Goal: Task Accomplishment & Management: Use online tool/utility

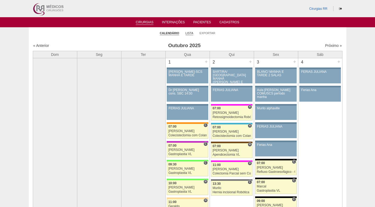
click at [192, 35] on link "Lista" at bounding box center [189, 33] width 8 height 4
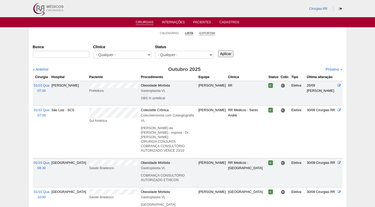
click at [208, 31] on link "Exportar" at bounding box center [207, 33] width 16 height 4
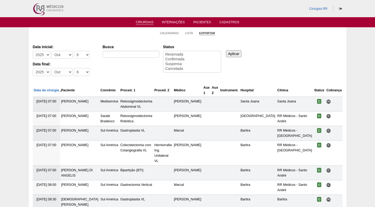
select select
click at [80, 54] on select "-Dia 1 2 3 4 5 6 7 8 9 10 11 12 13 14 15 16 17 18 19 20 21 22 23 24 25 26 27 28…" at bounding box center [82, 55] width 16 height 8
select select "13"
click at [74, 51] on select "-Dia 1 2 3 4 5 6 7 8 9 10 11 12 13 14 15 16 17 18 19 20 21 22 23 24 25 26 27 28…" at bounding box center [82, 55] width 16 height 8
click at [79, 72] on select "-Dia 1 2 3 4 5 6 7 8 9 10 11 12 13 14 15 16 17 18 19 20 21 22 23 24 25 26 27 28…" at bounding box center [82, 72] width 16 height 8
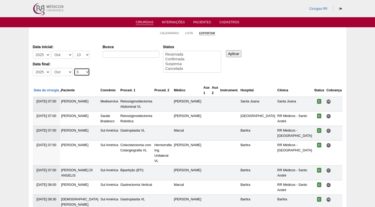
select select "17"
click at [74, 68] on select "-Dia 1 2 3 4 5 6 7 8 9 10 11 12 13 14 15 16 17 18 19 20 21 22 23 24 25 26 27 28…" at bounding box center [82, 72] width 16 height 8
drag, startPoint x: 172, startPoint y: 57, endPoint x: 203, endPoint y: 60, distance: 30.8
select select "conf"
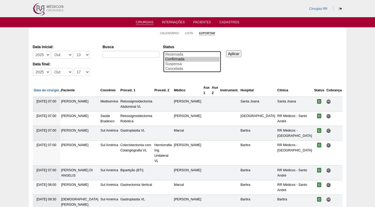
click at [172, 58] on option "Confirmada" at bounding box center [192, 59] width 54 height 5
click at [235, 51] on input "Aplicar" at bounding box center [234, 53] width 16 height 7
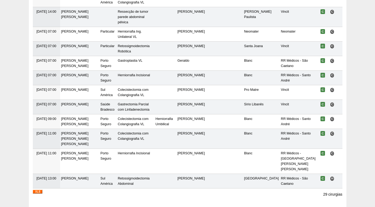
scroll to position [390, 0]
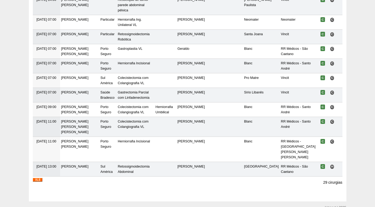
click at [37, 178] on img at bounding box center [38, 180] width 10 height 4
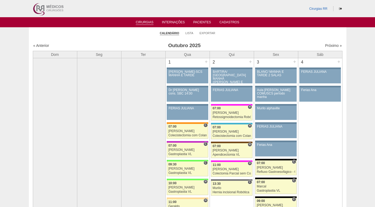
click at [208, 31] on li "Exportar" at bounding box center [207, 32] width 16 height 7
click at [187, 34] on link "Lista" at bounding box center [189, 33] width 8 height 4
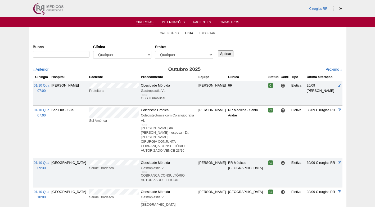
select select "resr"
click at [155, 51] on select "- Qualquer - Reservada Confirmada Suspensa Cancelada" at bounding box center [184, 55] width 58 height 8
click at [223, 54] on input "Aplicar" at bounding box center [226, 53] width 16 height 7
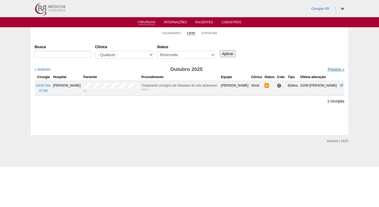
click at [327, 68] on link "Próximo »" at bounding box center [335, 69] width 17 height 4
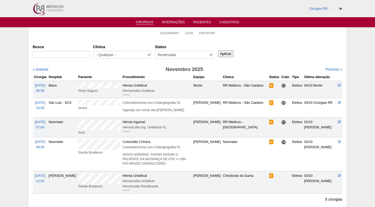
click at [275, 36] on ul "Calendário Lista Exportar" at bounding box center [187, 32] width 317 height 11
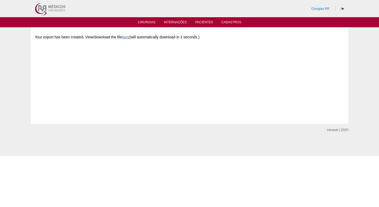
click at [234, 72] on div "Your export has been created. View/download the file here (will automatically d…" at bounding box center [189, 70] width 309 height 79
click at [153, 22] on link "Cirurgias" at bounding box center [147, 22] width 18 height 4
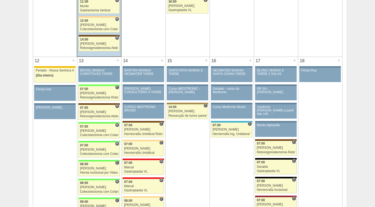
scroll to position [555, 0]
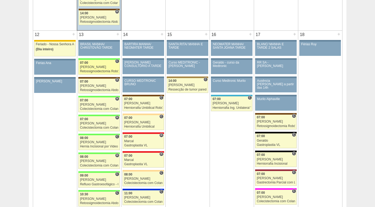
click at [94, 67] on div "[PERSON_NAME]" at bounding box center [99, 66] width 38 height 3
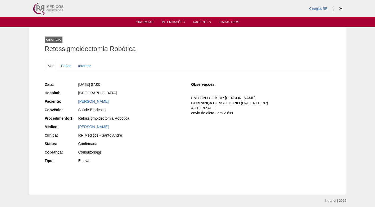
click at [166, 85] on div "[DATE] 07:00" at bounding box center [130, 84] width 105 height 5
click at [156, 89] on div "Data: [DATE] 07:00 Hospital: [GEOGRAPHIC_DATA] Paciente: [PERSON_NAME] Convênio…" at bounding box center [114, 123] width 139 height 86
click at [172, 53] on div "Cirurgia Retossigmoidectomia Robótica" at bounding box center [188, 43] width 286 height 24
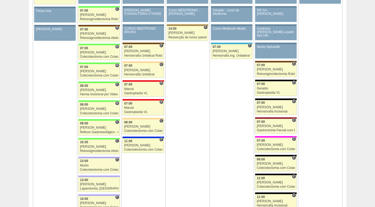
scroll to position [608, 0]
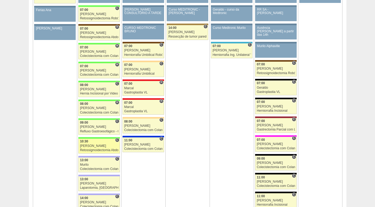
click at [104, 139] on link "89121 Cirurgias RR C 10:30 Bruno Retossigmoidectomia Abdominal Hospital Brasil …" at bounding box center [98, 146] width 41 height 15
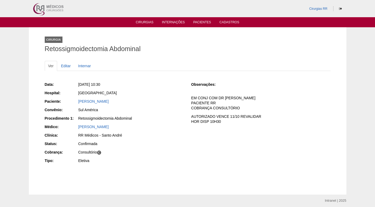
click at [151, 100] on div "[PERSON_NAME]" at bounding box center [130, 101] width 105 height 5
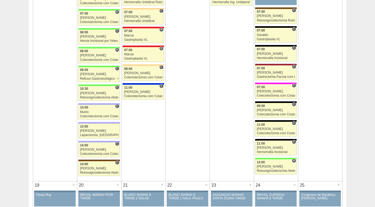
scroll to position [661, 0]
click at [274, 169] on div "Retossigmoidectomia Abdominal" at bounding box center [275, 170] width 38 height 3
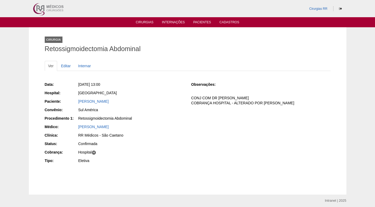
click at [166, 99] on div "[PERSON_NAME]" at bounding box center [130, 101] width 105 height 5
click at [169, 104] on div "[PERSON_NAME]" at bounding box center [131, 102] width 106 height 7
click at [166, 109] on div "Sul América" at bounding box center [130, 109] width 105 height 5
click at [166, 108] on div "Sul América" at bounding box center [130, 109] width 105 height 5
click at [164, 103] on div "[PERSON_NAME]" at bounding box center [130, 101] width 105 height 5
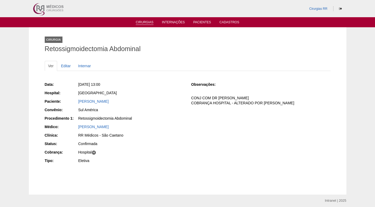
click at [144, 23] on link "Cirurgias" at bounding box center [145, 22] width 18 height 4
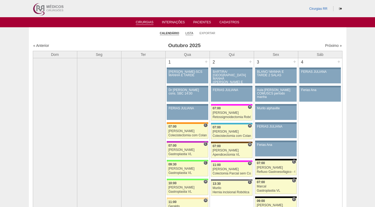
click at [187, 33] on link "Lista" at bounding box center [189, 33] width 8 height 4
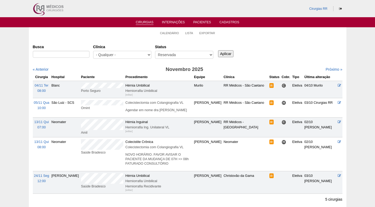
click at [264, 53] on div "Busca [GEOGRAPHIC_DATA] - Qualquer - 6R Alphaville Assunção Bartira Brasil Chri…" at bounding box center [187, 51] width 309 height 19
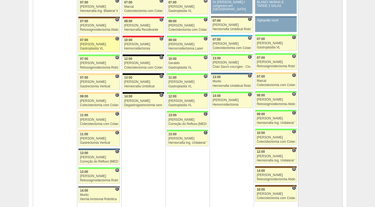
scroll to position [1137, 0]
